Goal: Task Accomplishment & Management: Manage account settings

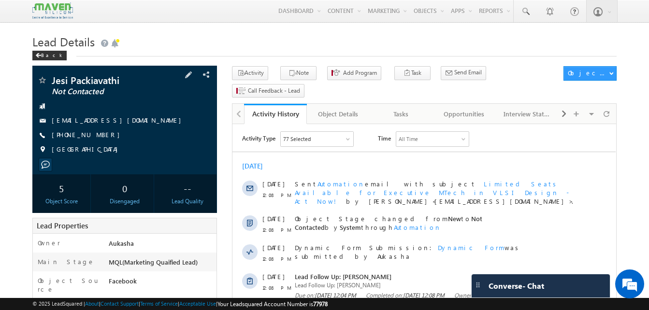
drag, startPoint x: 104, startPoint y: 139, endPoint x: 97, endPoint y: 138, distance: 6.8
click at [97, 138] on div "+91-8667826347" at bounding box center [124, 136] width 175 height 10
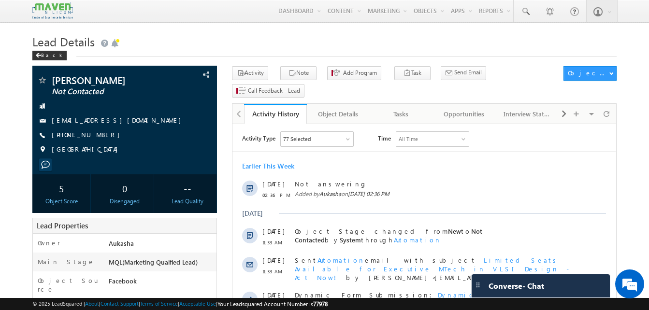
click at [415, 40] on h1 "Lead Details" at bounding box center [324, 40] width 585 height 19
drag, startPoint x: 103, startPoint y: 136, endPoint x: 98, endPoint y: 138, distance: 6.1
click at [98, 138] on div "+91-7981396359" at bounding box center [124, 136] width 175 height 10
copy div "+91-7981396359"
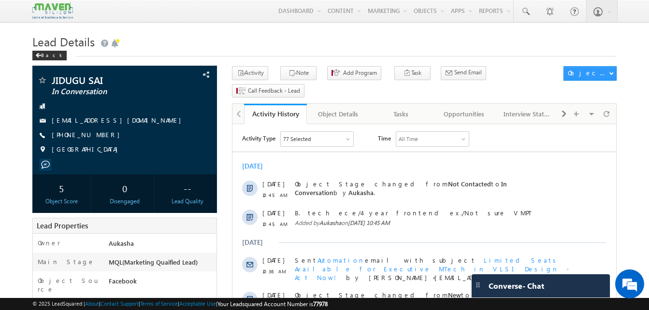
click at [328, 32] on h1 "Lead Details" at bounding box center [324, 40] width 585 height 19
drag, startPoint x: 105, startPoint y: 138, endPoint x: 99, endPoint y: 137, distance: 6.4
click at [99, 137] on div "+91-7993004788" at bounding box center [124, 136] width 175 height 10
copy div "+91-7993004788"
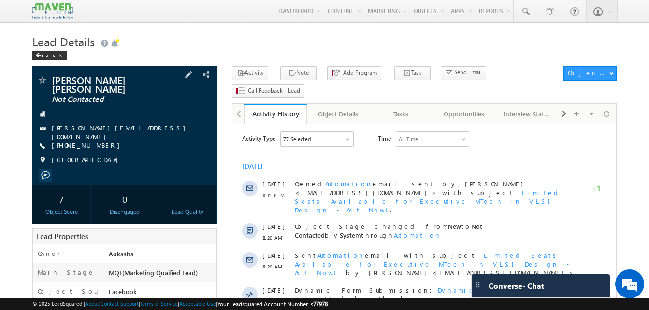
drag, startPoint x: 105, startPoint y: 139, endPoint x: 98, endPoint y: 139, distance: 7.3
click at [98, 141] on div "+91-9353605160" at bounding box center [124, 146] width 175 height 10
copy div "+91-9353605160"
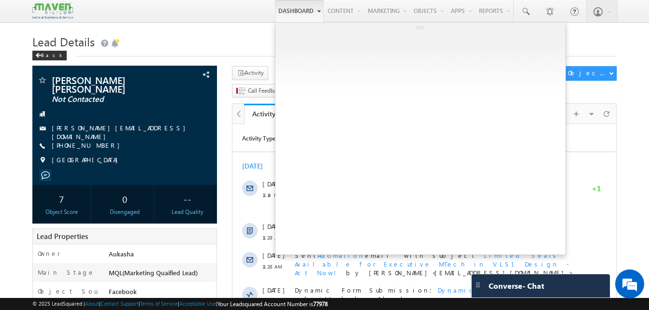
copy div "+91-9353605160"
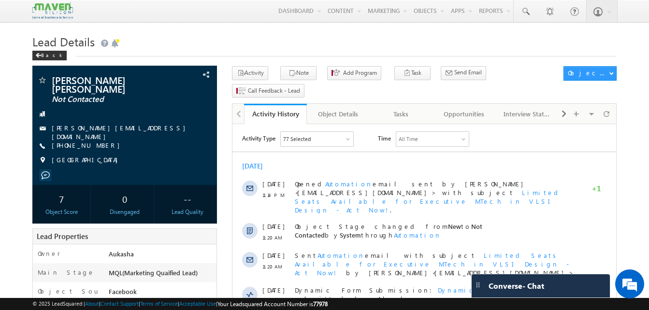
click at [320, 37] on h1 "Lead Details" at bounding box center [324, 40] width 585 height 19
click at [346, 50] on h1 "Lead Details" at bounding box center [324, 40] width 585 height 19
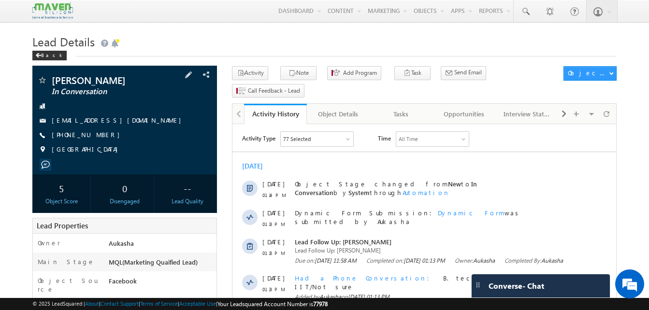
drag, startPoint x: 106, startPoint y: 134, endPoint x: 98, endPoint y: 136, distance: 8.8
click at [98, 136] on div "[PHONE_NUMBER]" at bounding box center [124, 136] width 175 height 10
drag, startPoint x: 108, startPoint y: 133, endPoint x: 99, endPoint y: 136, distance: 10.2
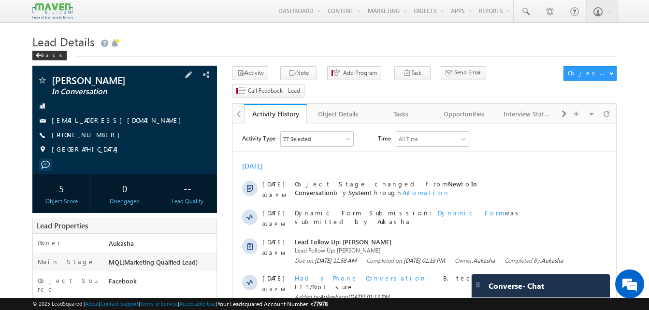
click at [99, 136] on div "[PHONE_NUMBER]" at bounding box center [124, 136] width 175 height 10
copy div "[PHONE_NUMBER]"
click at [246, 49] on h1 "Lead Details" at bounding box center [324, 40] width 585 height 19
click at [195, 46] on h1 "Lead Details" at bounding box center [324, 40] width 585 height 19
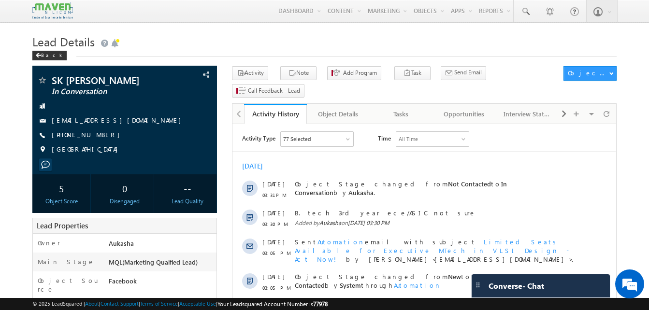
click at [258, 42] on h1 "Lead Details" at bounding box center [324, 40] width 585 height 19
click at [309, 41] on h1 "Lead Details" at bounding box center [324, 40] width 585 height 19
